Goal: Task Accomplishment & Management: Use online tool/utility

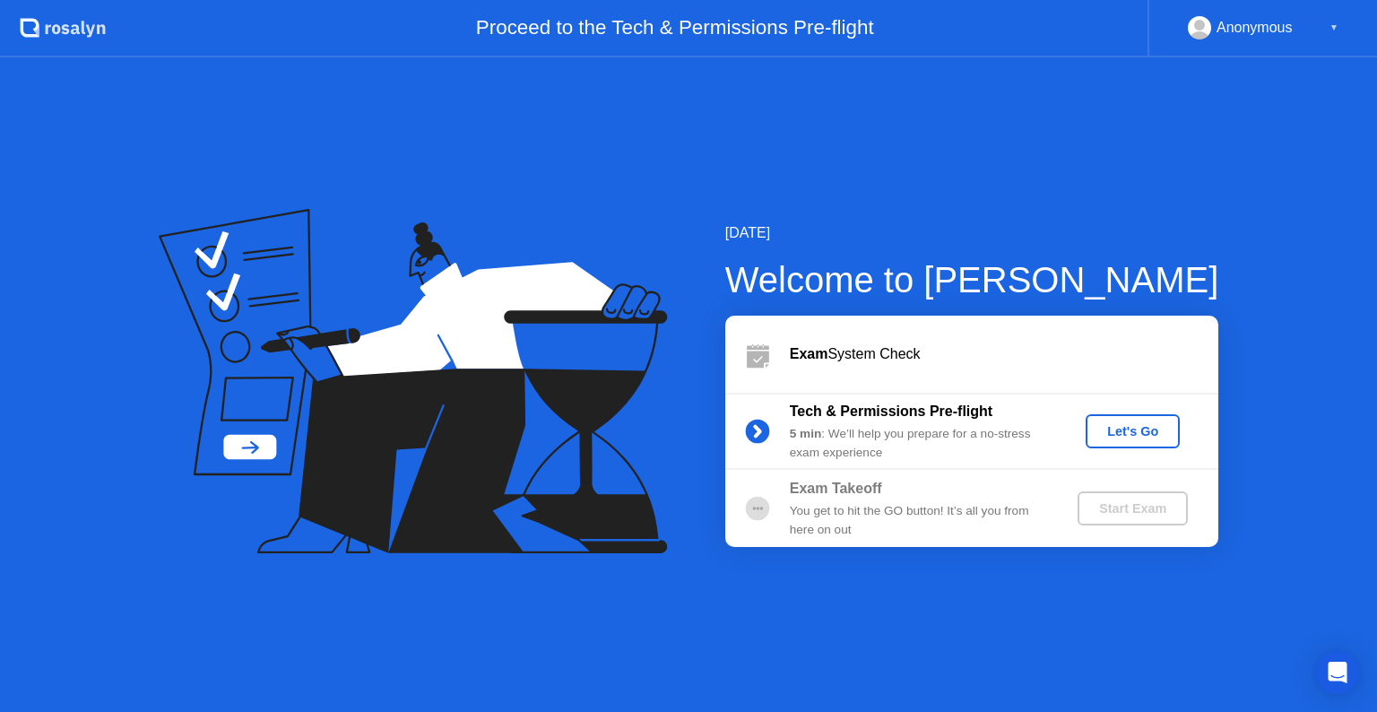
click at [1140, 428] on div "Let's Go" at bounding box center [1133, 431] width 80 height 14
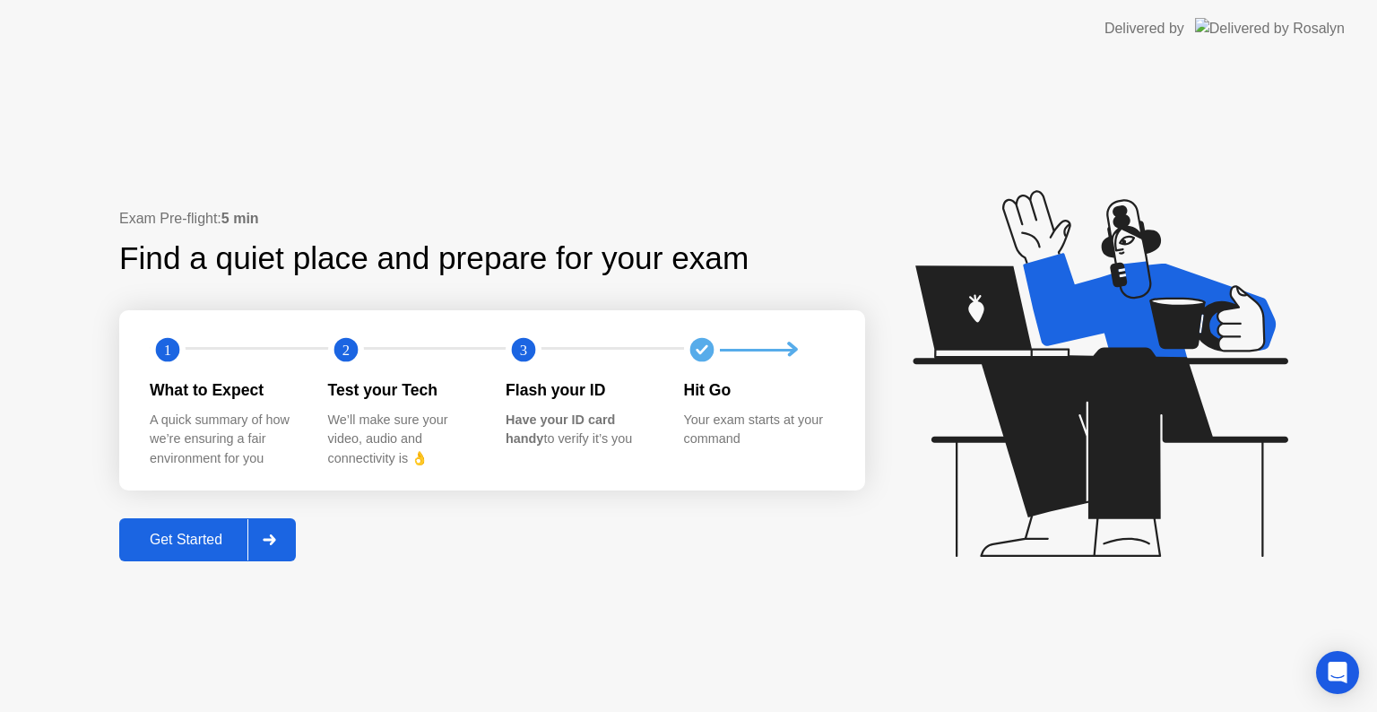
click at [274, 541] on icon at bounding box center [269, 539] width 13 height 11
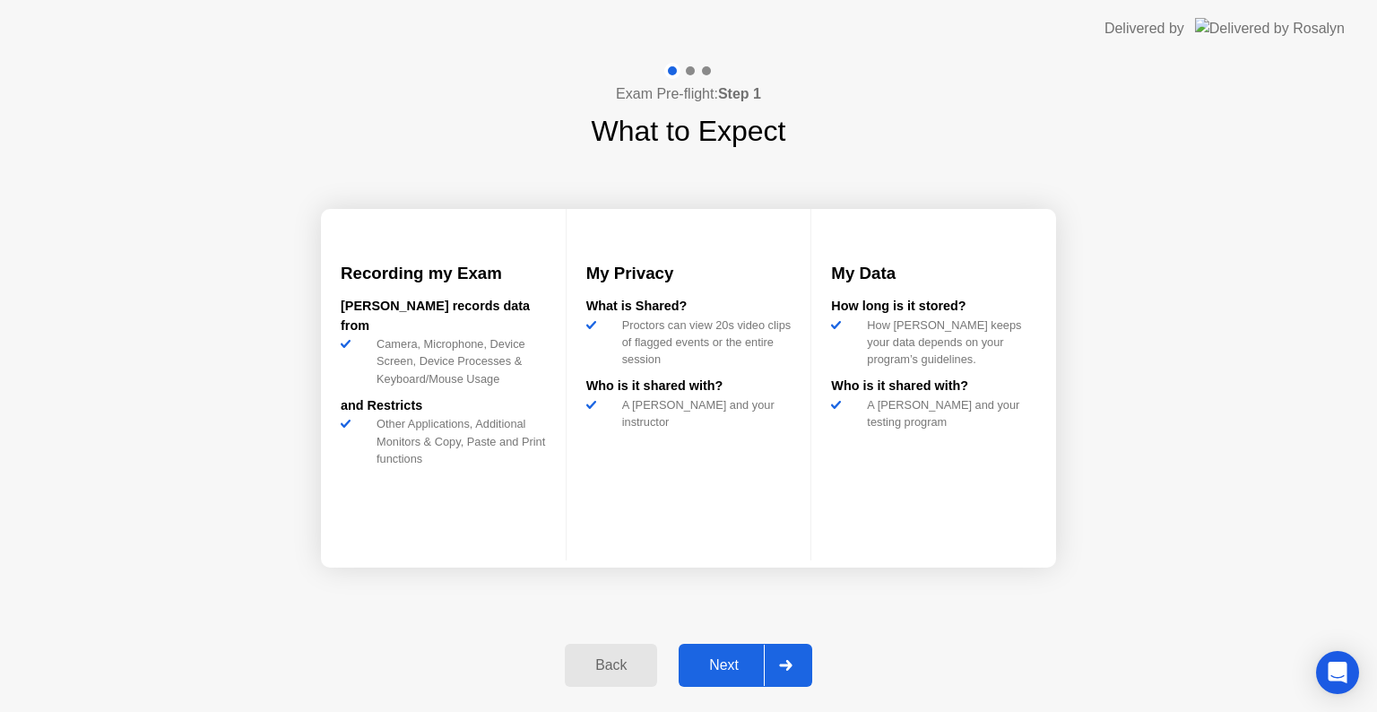
click at [726, 666] on div "Next" at bounding box center [724, 665] width 80 height 16
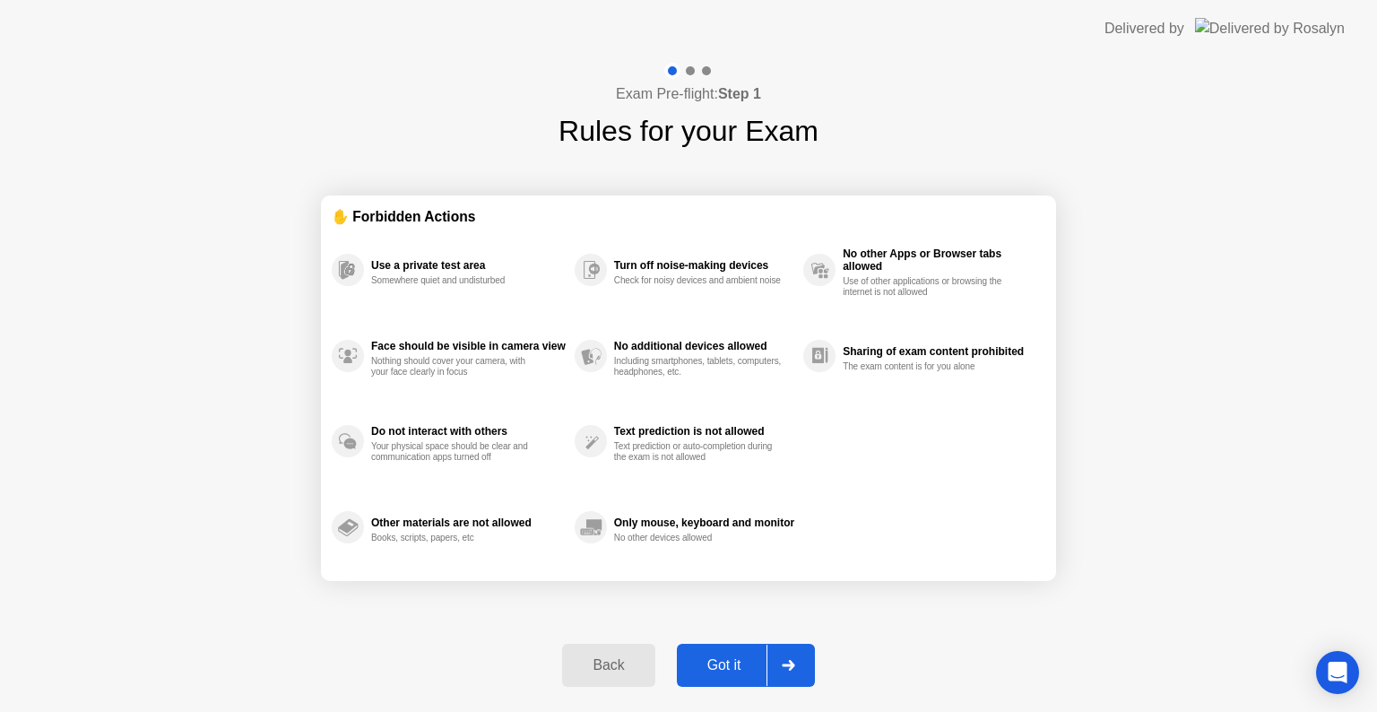
click at [724, 665] on div "Got it" at bounding box center [724, 665] width 84 height 16
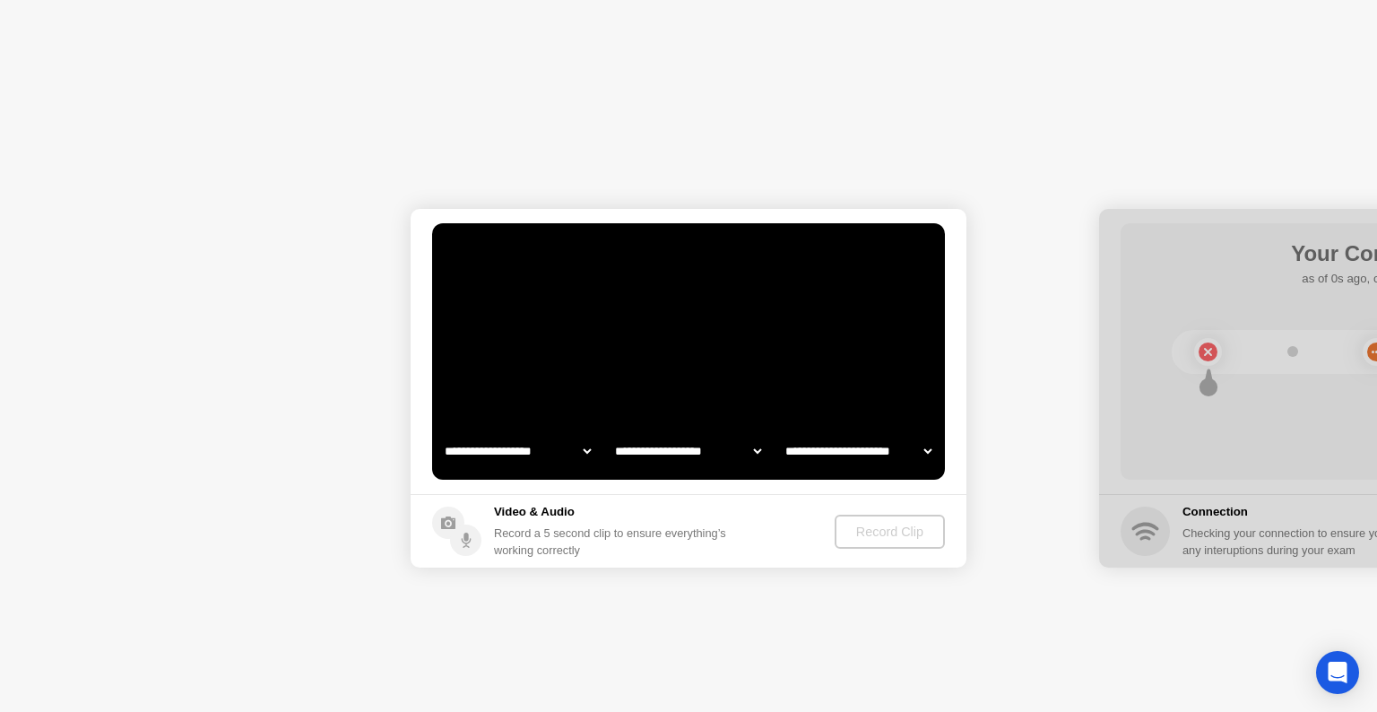
select select "**********"
select select "*******"
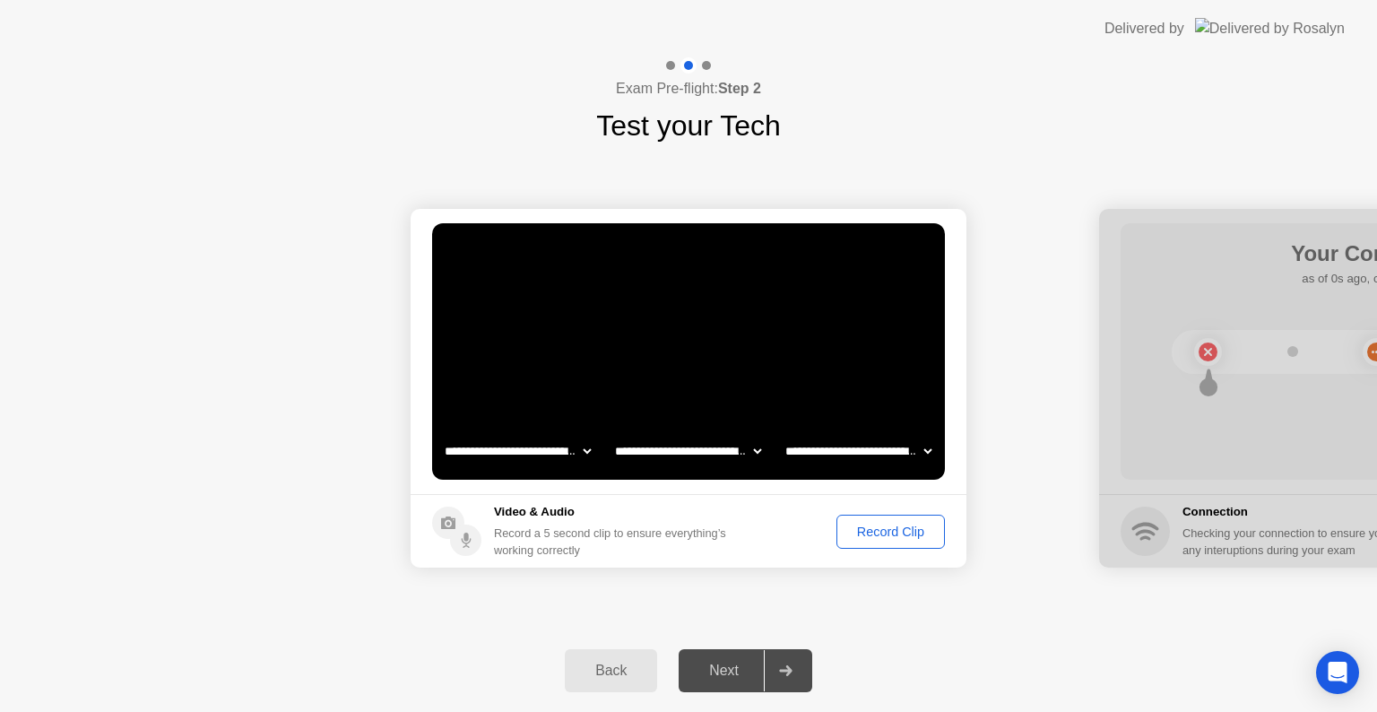
click at [884, 531] on div "Record Clip" at bounding box center [891, 531] width 96 height 14
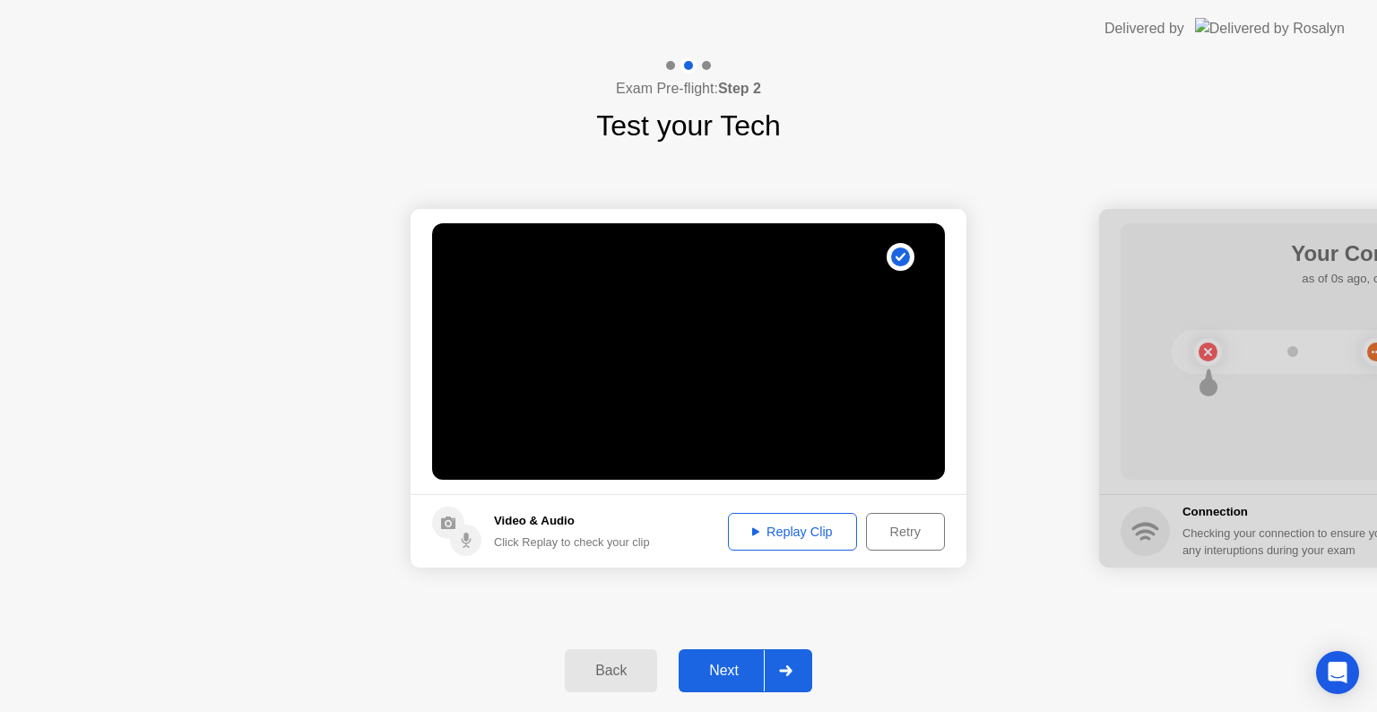
click at [734, 662] on div "Next" at bounding box center [724, 670] width 80 height 16
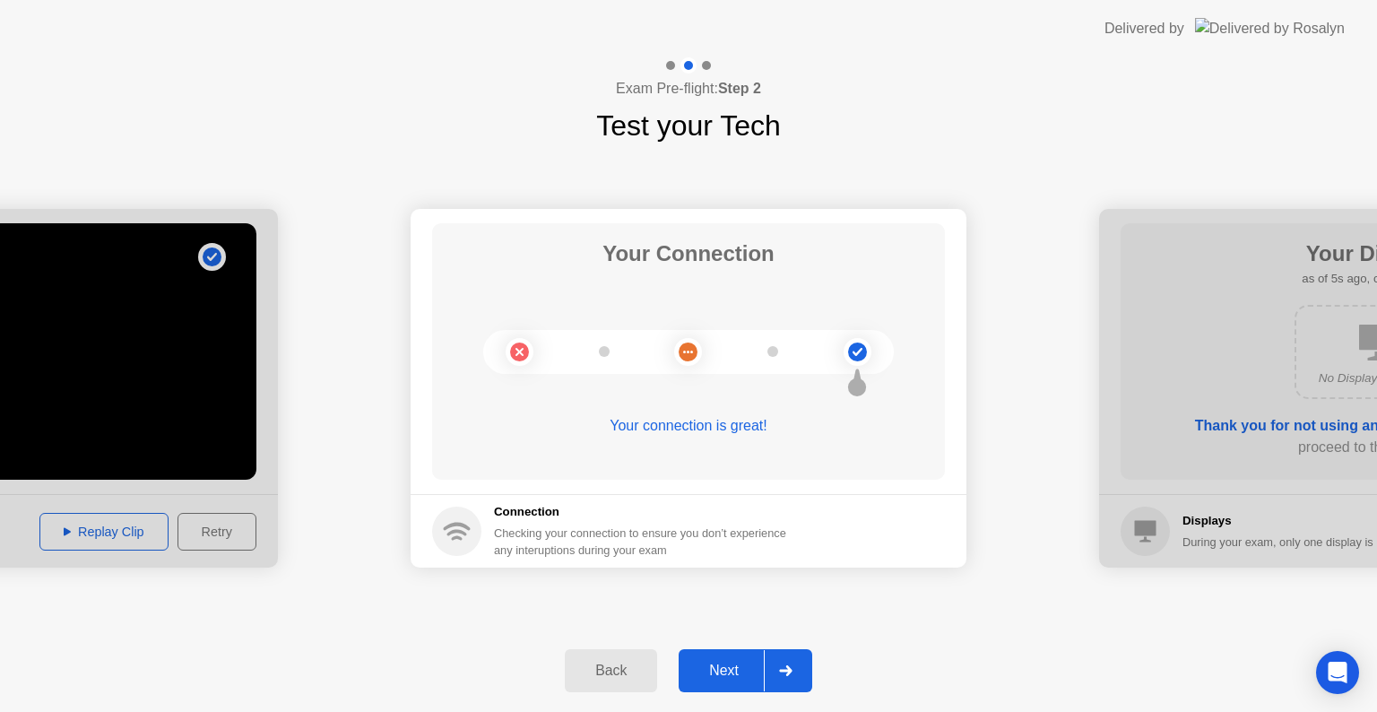
click at [702, 678] on div "Next" at bounding box center [724, 670] width 80 height 16
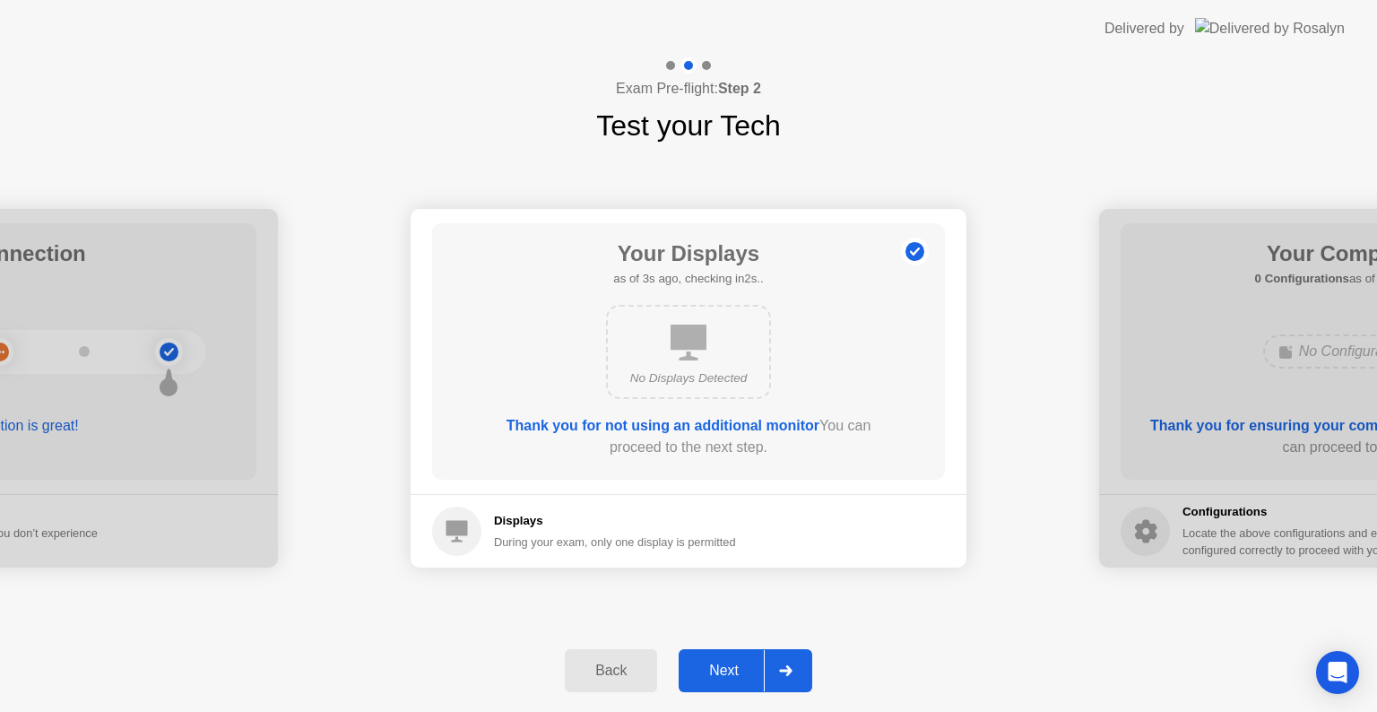
click at [724, 670] on div "Next" at bounding box center [724, 670] width 80 height 16
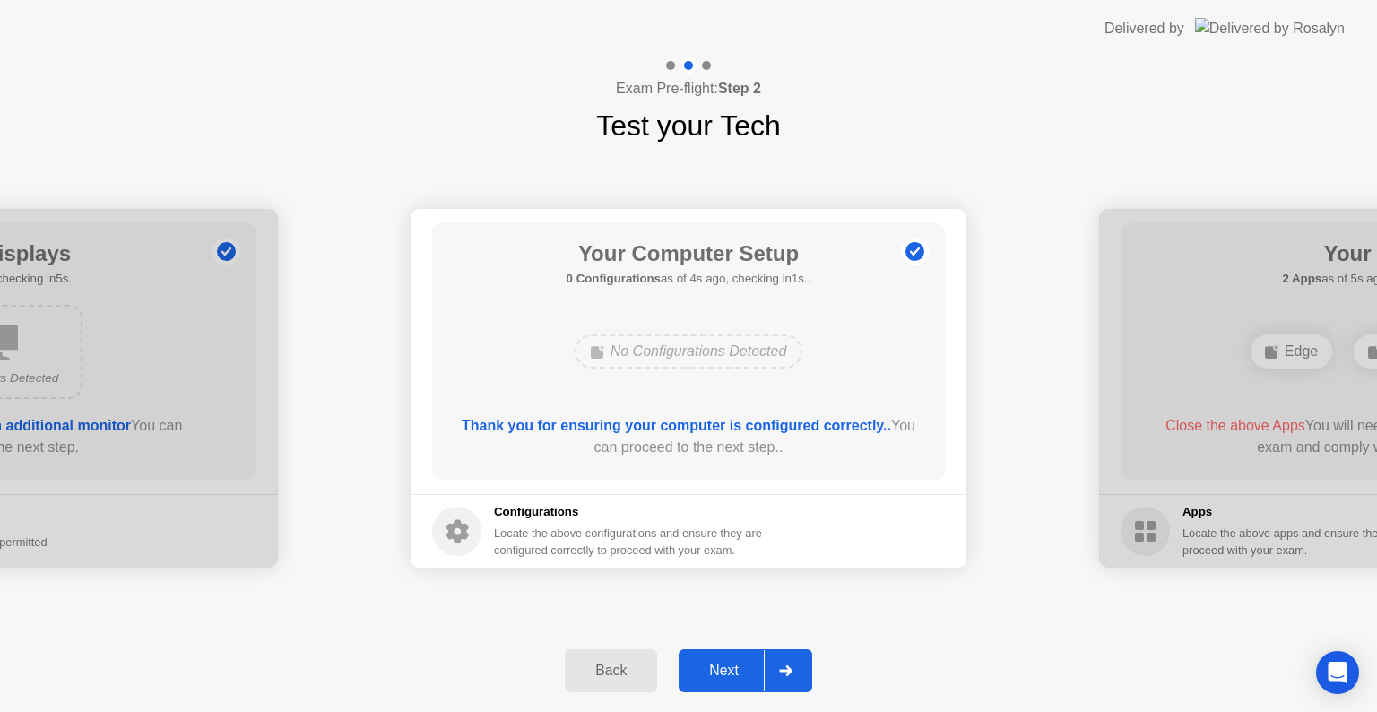
click at [724, 670] on div "Next" at bounding box center [724, 670] width 80 height 16
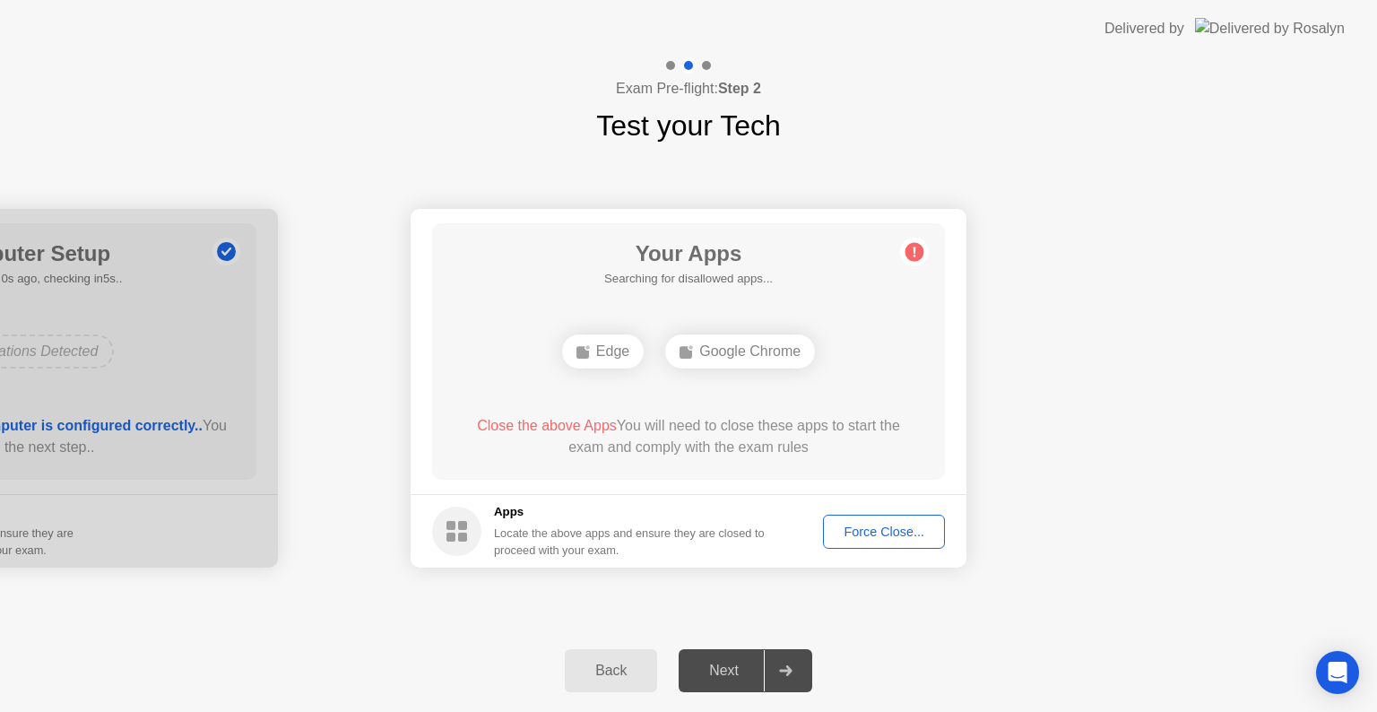
click at [877, 528] on div "Force Close..." at bounding box center [883, 531] width 109 height 14
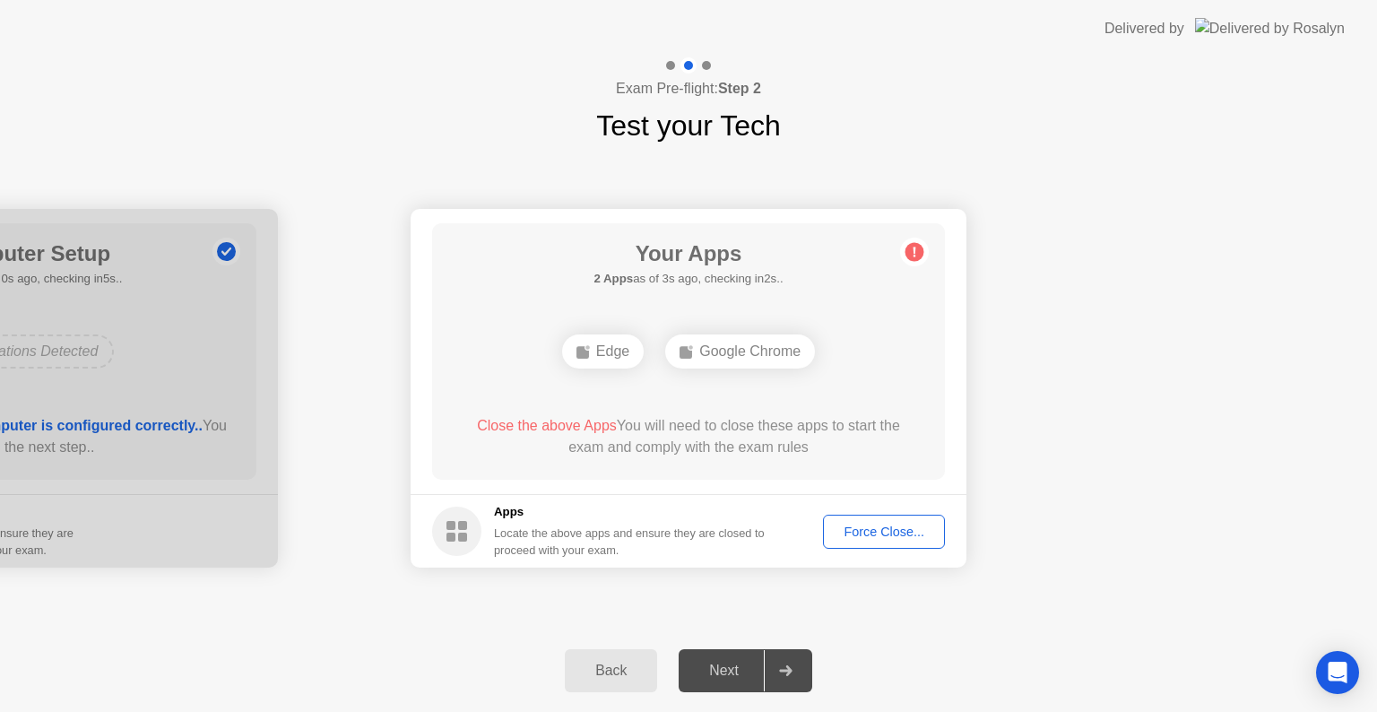
click at [864, 531] on div "Force Close..." at bounding box center [883, 531] width 109 height 14
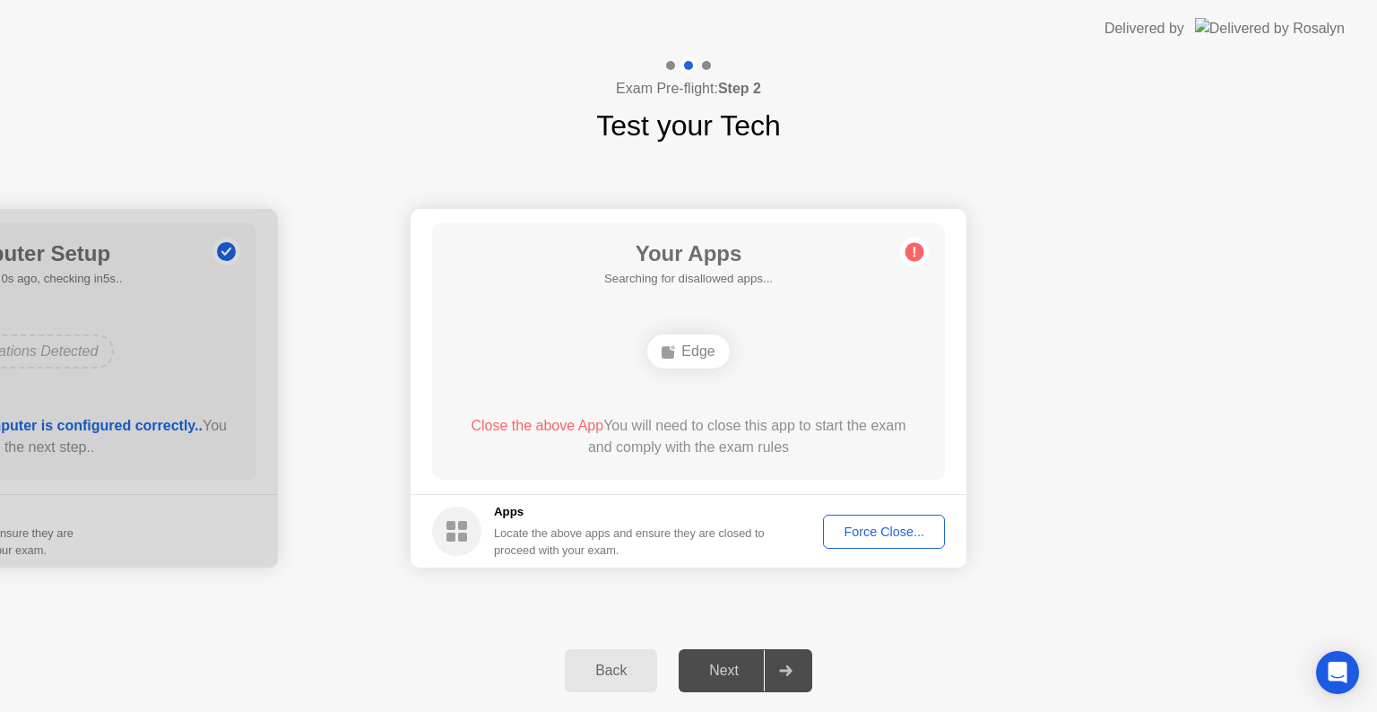
click at [693, 352] on div "Edge" at bounding box center [688, 351] width 82 height 34
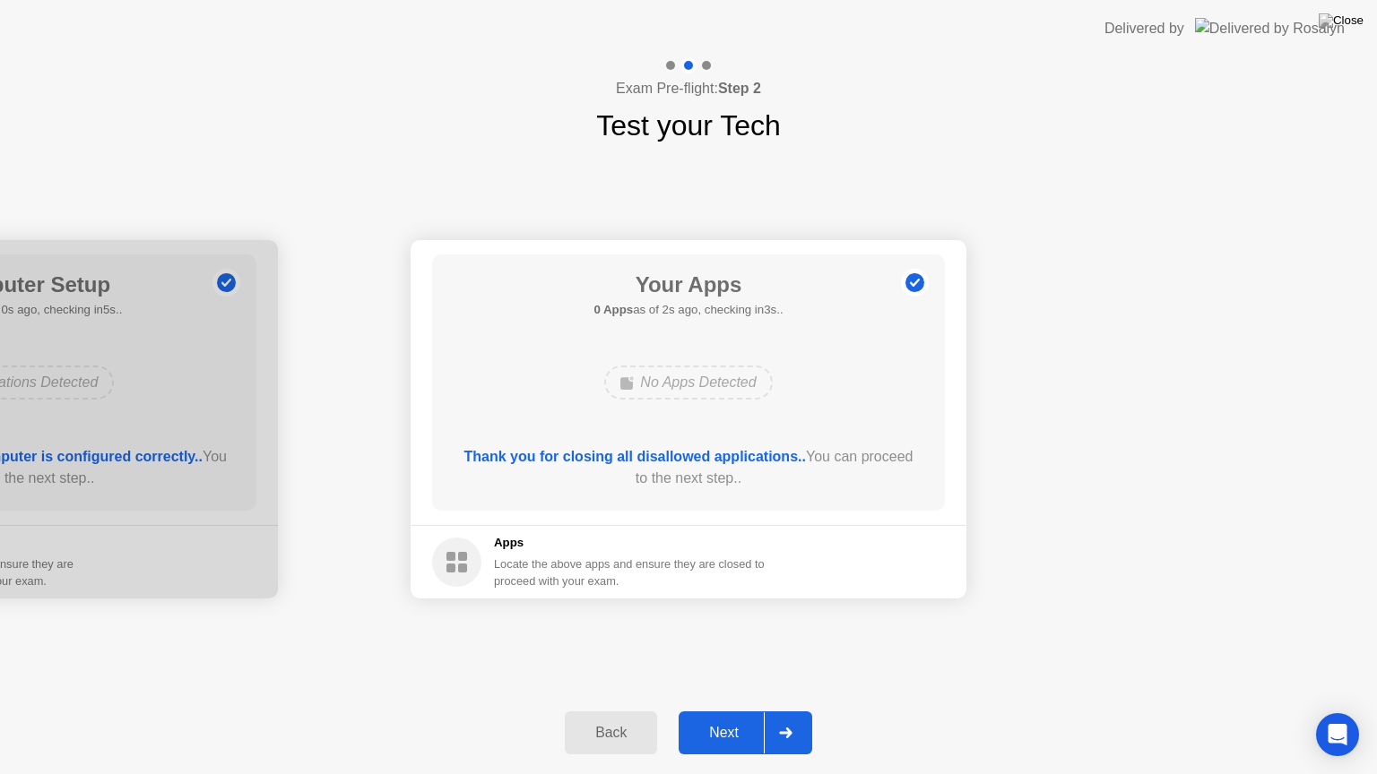
click at [723, 711] on div "Next" at bounding box center [724, 733] width 80 height 16
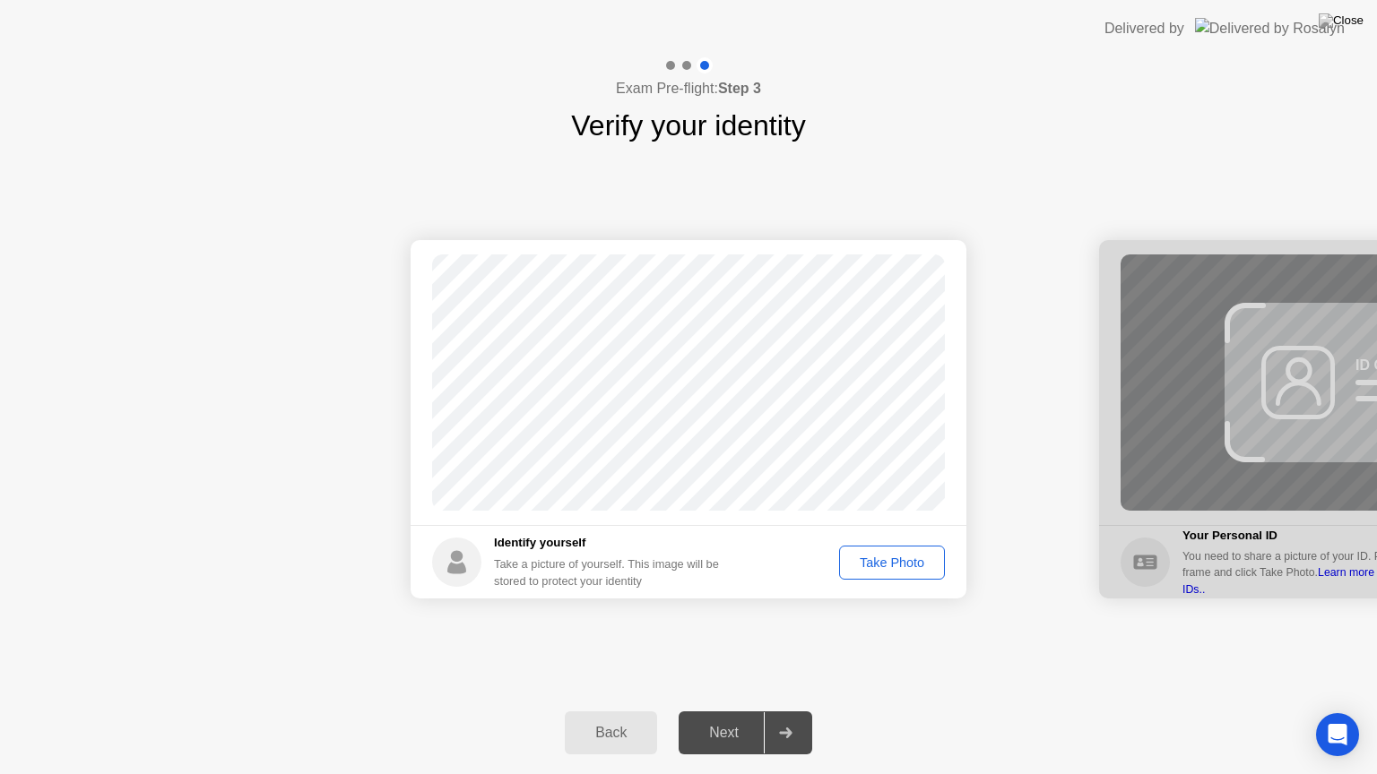
click at [896, 557] on div "Take Photo" at bounding box center [891, 563] width 93 height 14
click at [734, 711] on div "Next" at bounding box center [724, 733] width 80 height 16
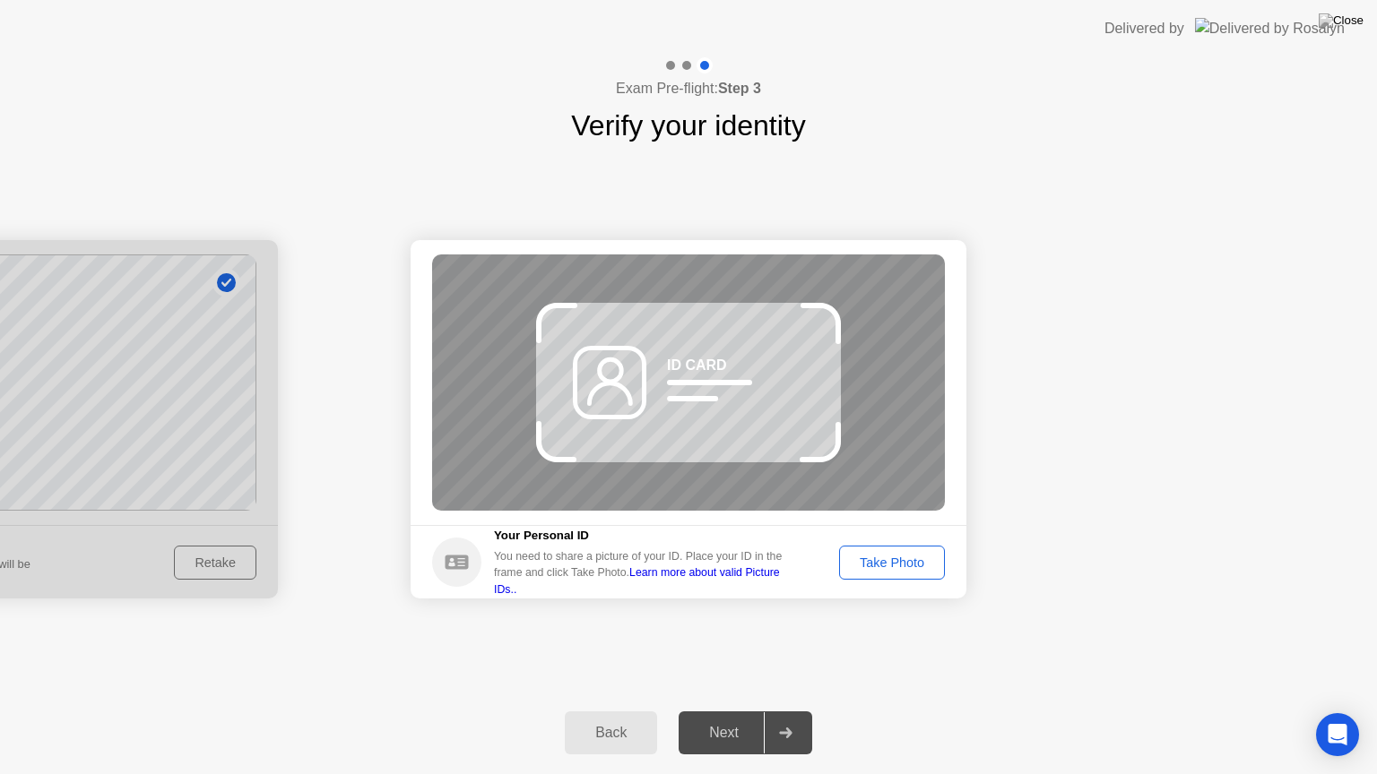
click at [613, 711] on div "Back" at bounding box center [611, 733] width 82 height 16
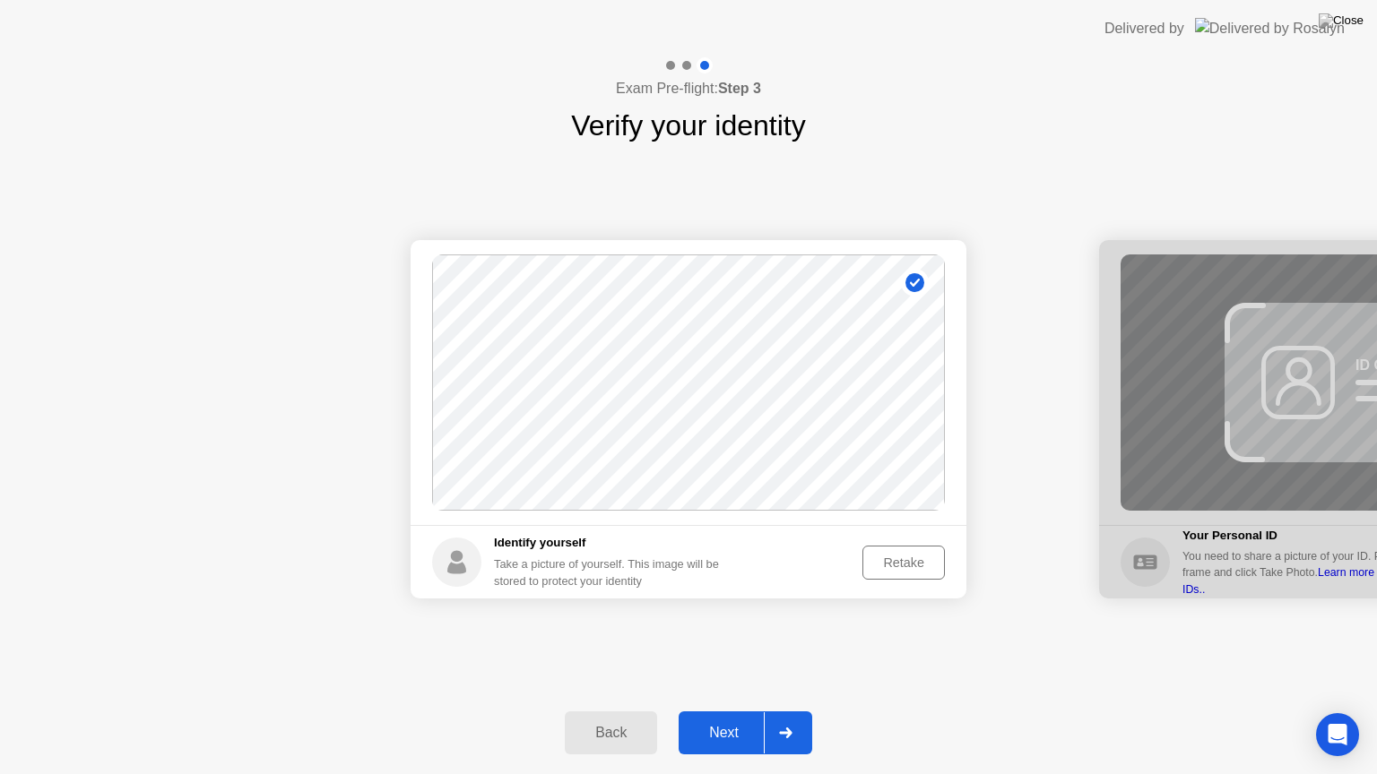
click at [883, 557] on div "Retake" at bounding box center [904, 563] width 70 height 14
click at [865, 558] on div "Take Photo" at bounding box center [891, 563] width 93 height 14
click at [717, 711] on div "Next" at bounding box center [724, 733] width 80 height 16
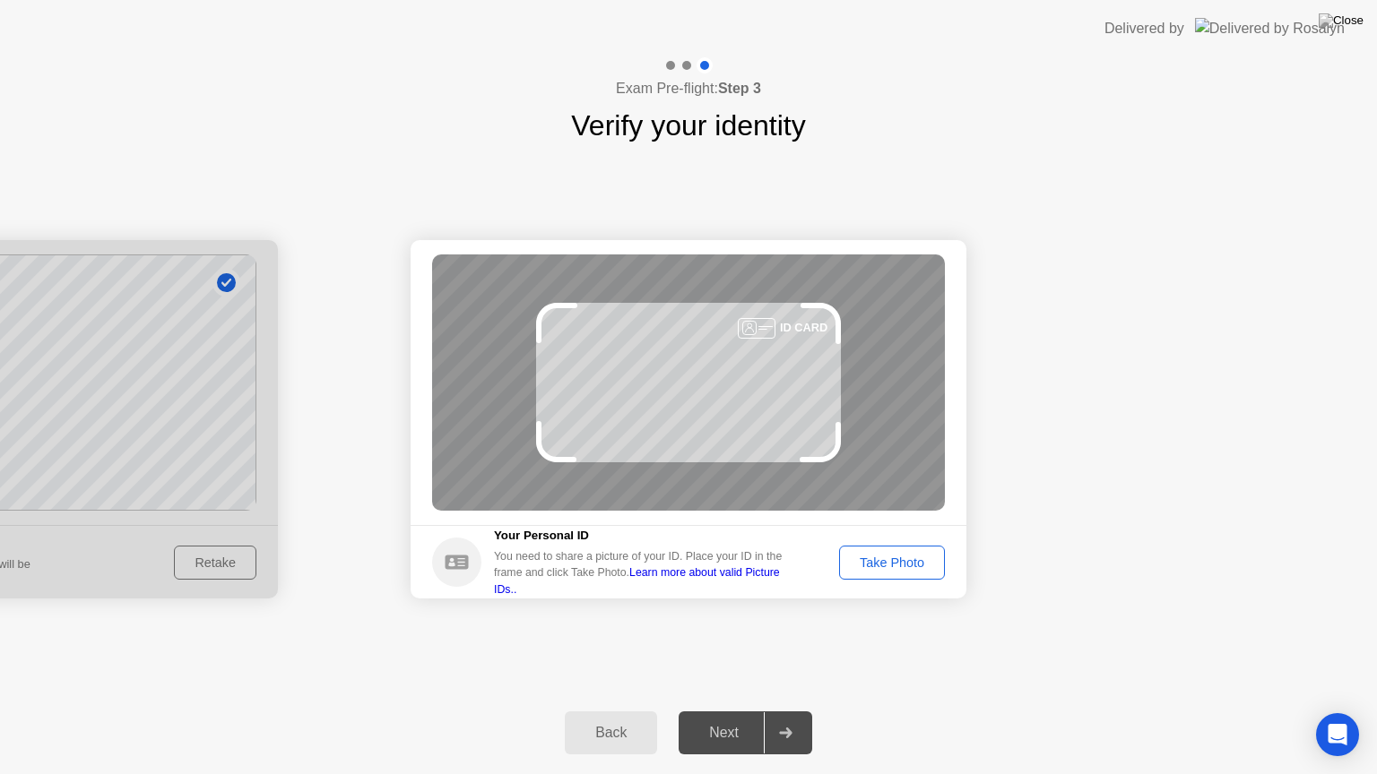
click at [885, 559] on div "Take Photo" at bounding box center [891, 563] width 93 height 14
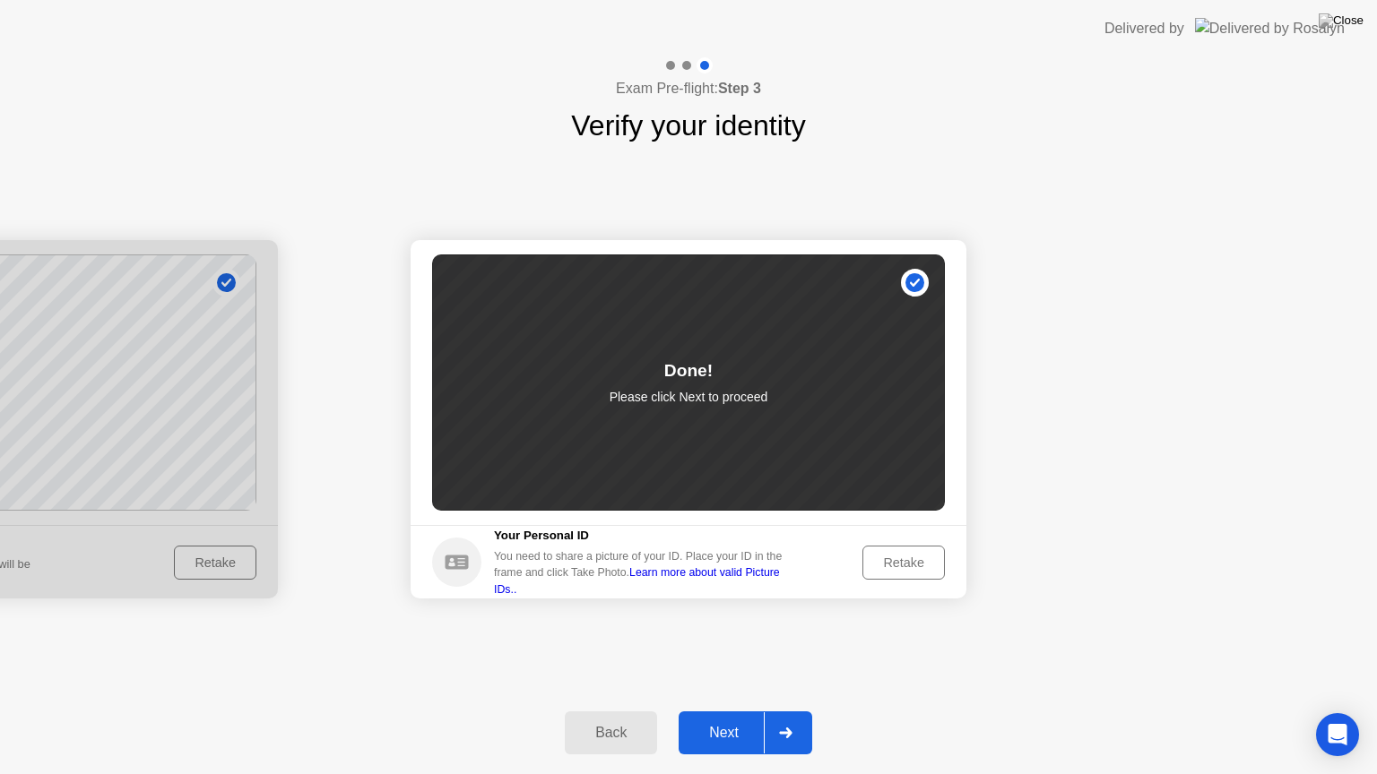
click at [710, 711] on div "Next" at bounding box center [724, 733] width 80 height 16
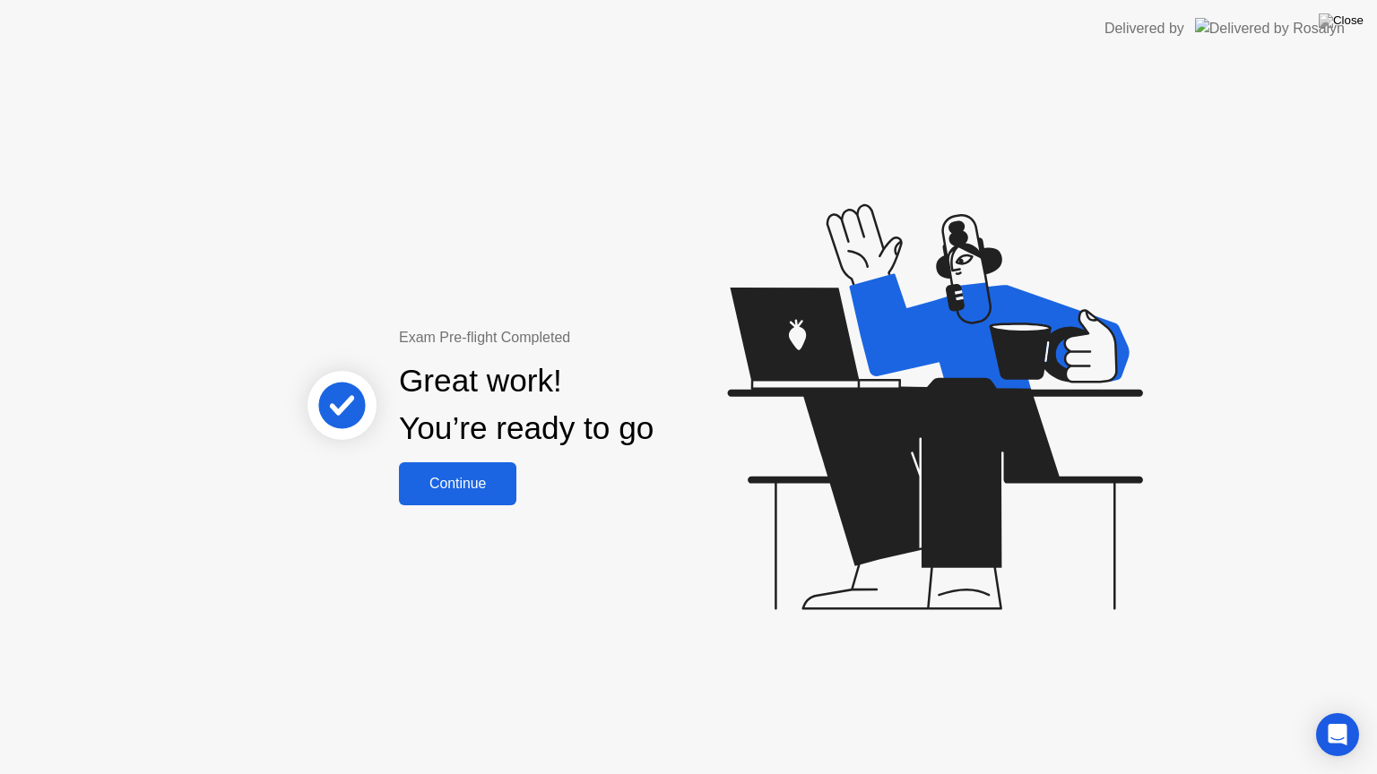
click at [481, 488] on div "Continue" at bounding box center [457, 484] width 107 height 16
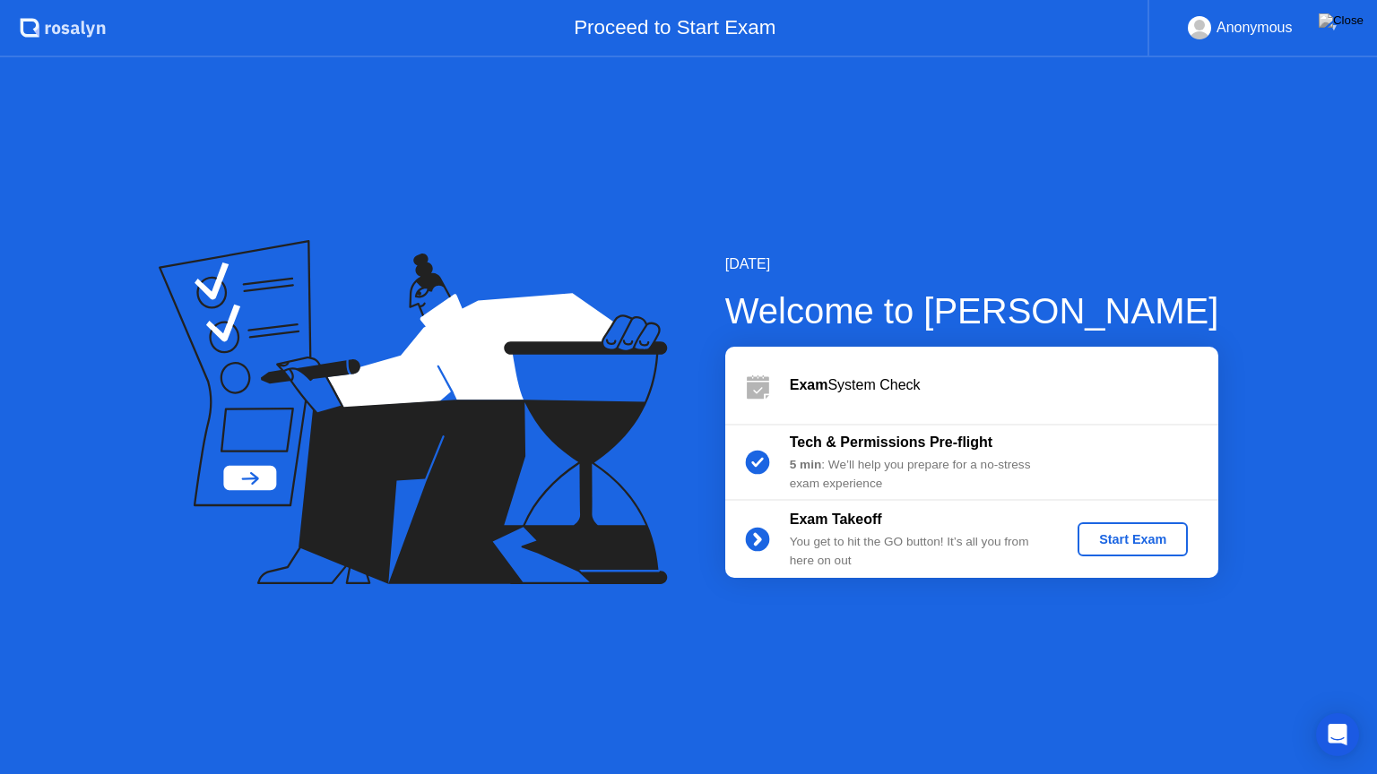
click at [1147, 545] on div "Start Exam" at bounding box center [1133, 539] width 96 height 14
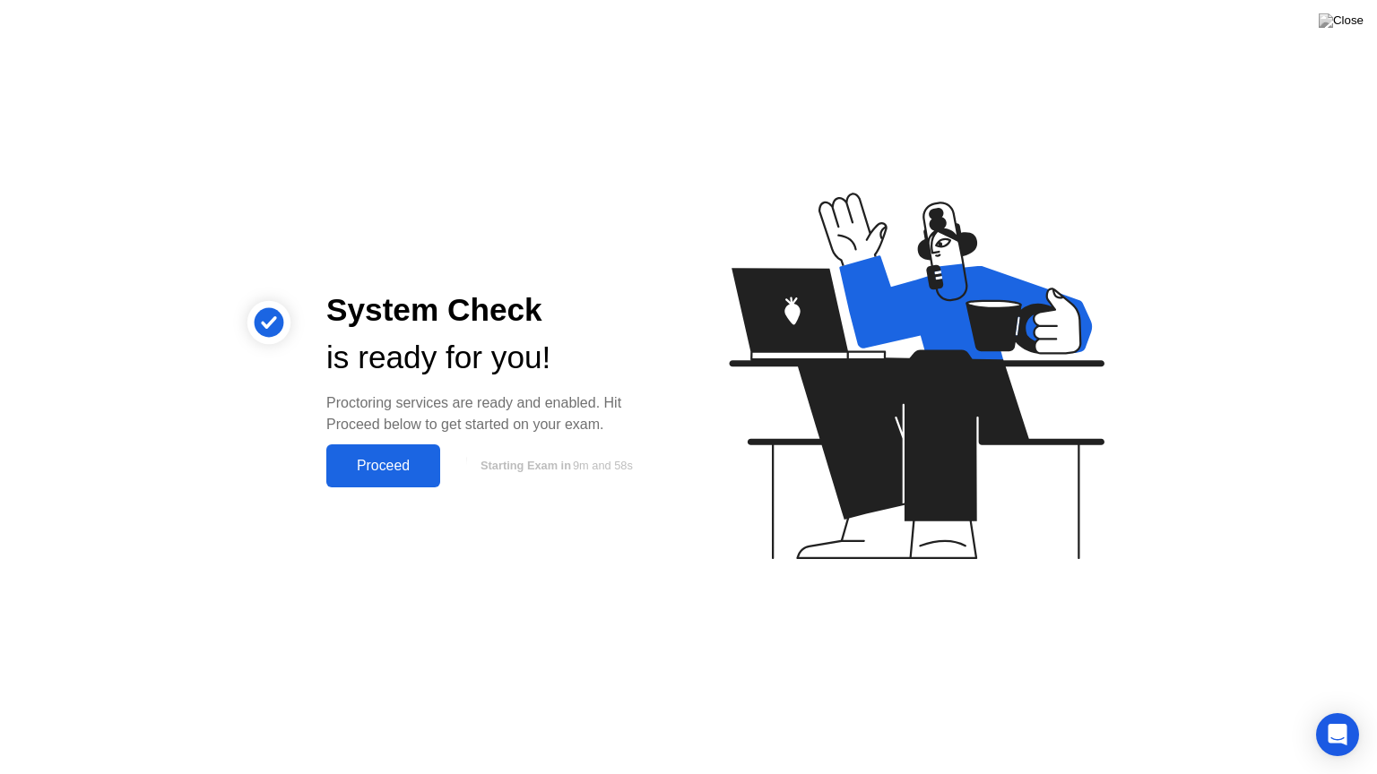
click at [407, 471] on div "Proceed" at bounding box center [383, 466] width 103 height 16
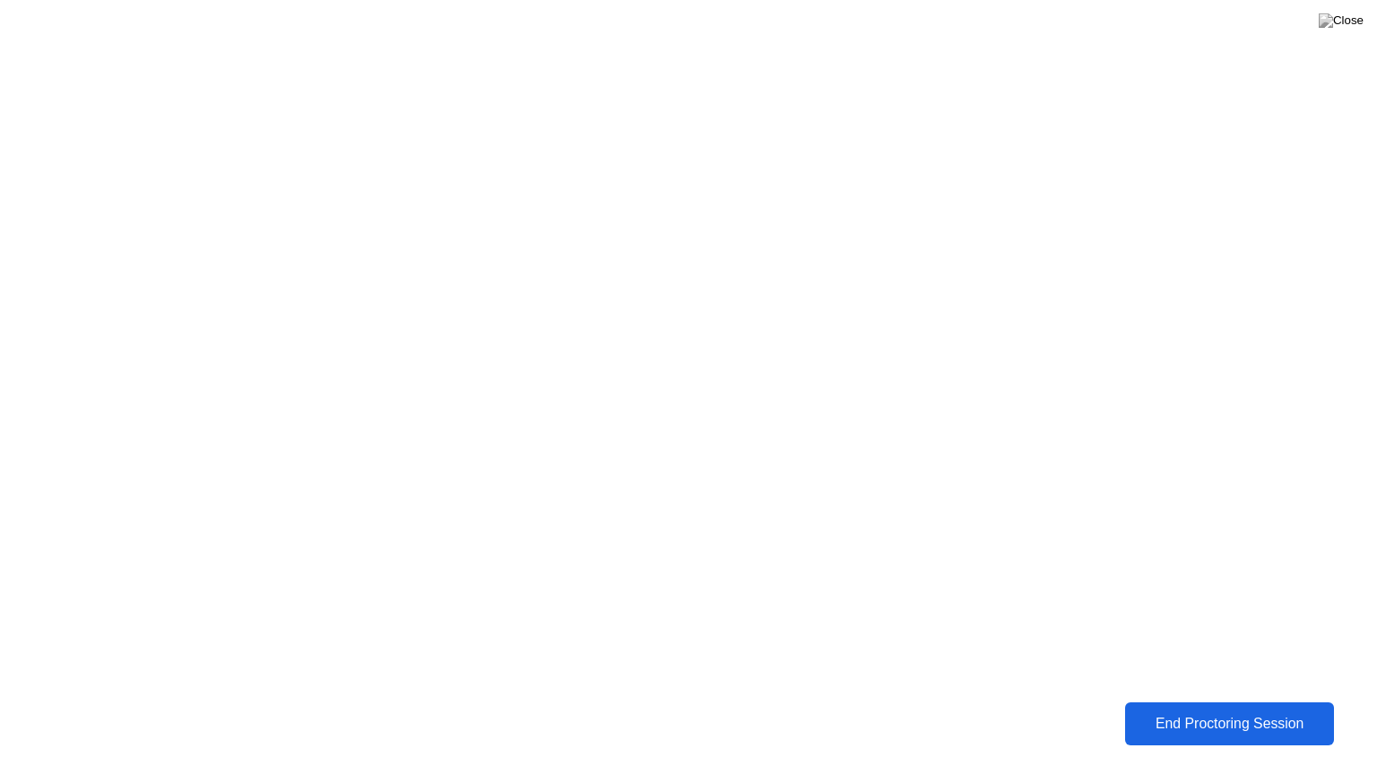
click at [1279, 711] on div "End Proctoring Session" at bounding box center [1229, 724] width 200 height 16
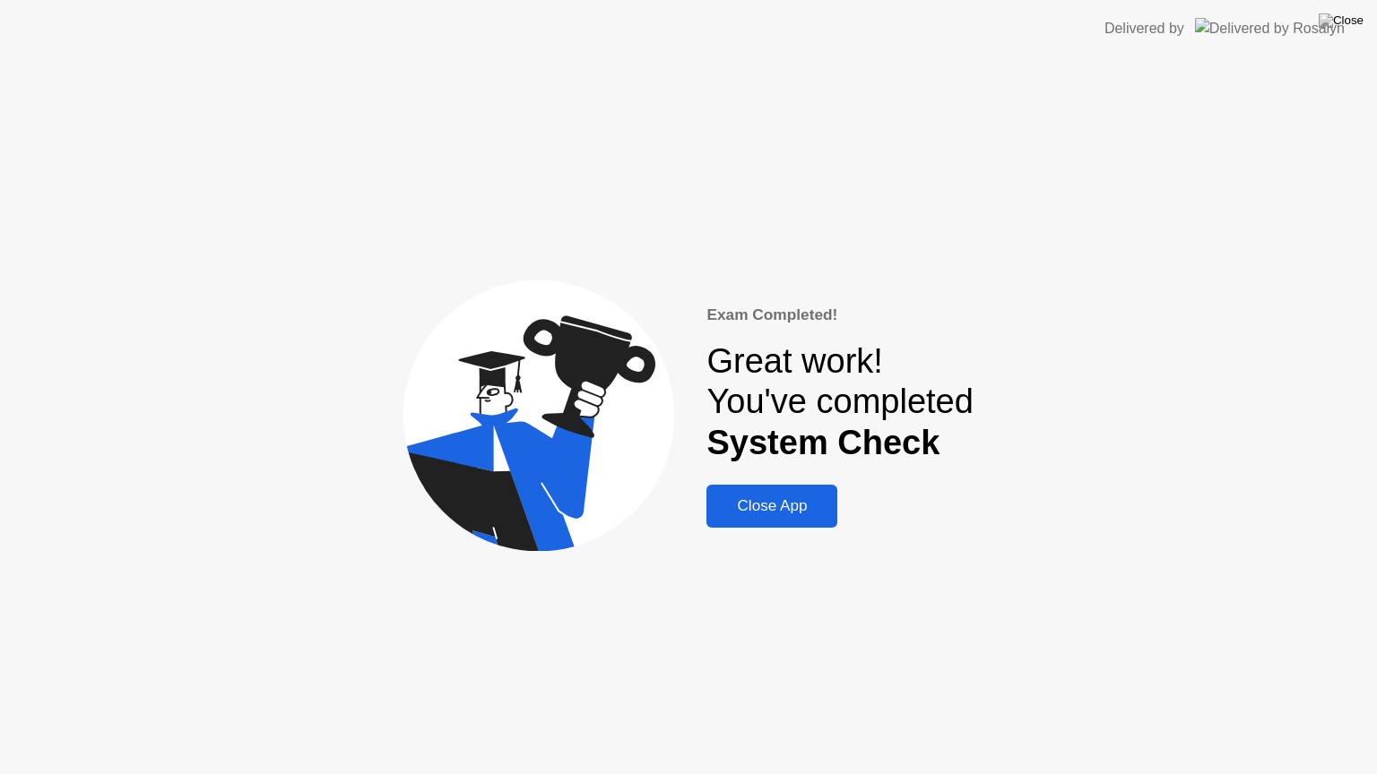
click at [761, 507] on div "Close App" at bounding box center [772, 506] width 120 height 18
